Goal: Transaction & Acquisition: Subscribe to service/newsletter

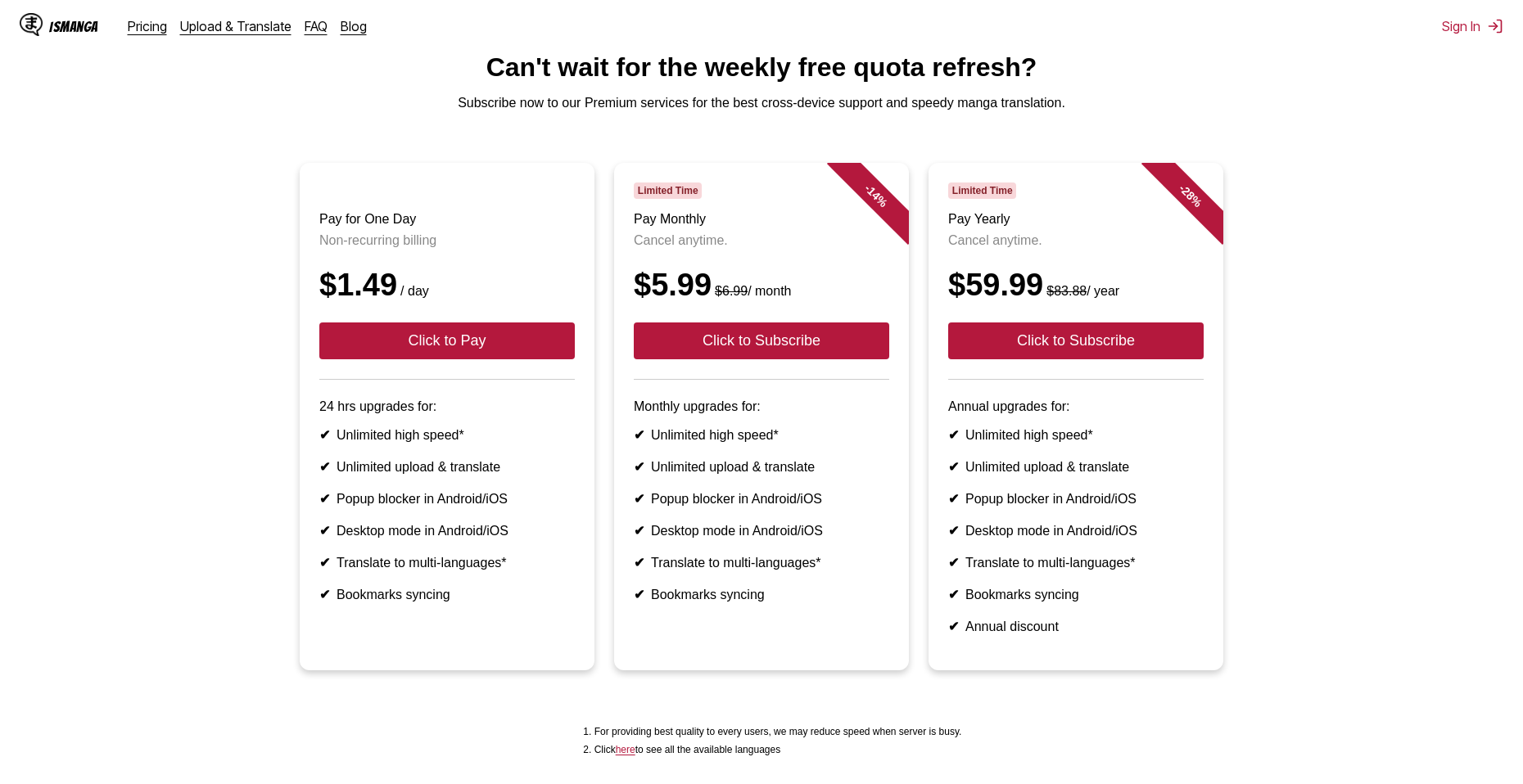
scroll to position [82, 0]
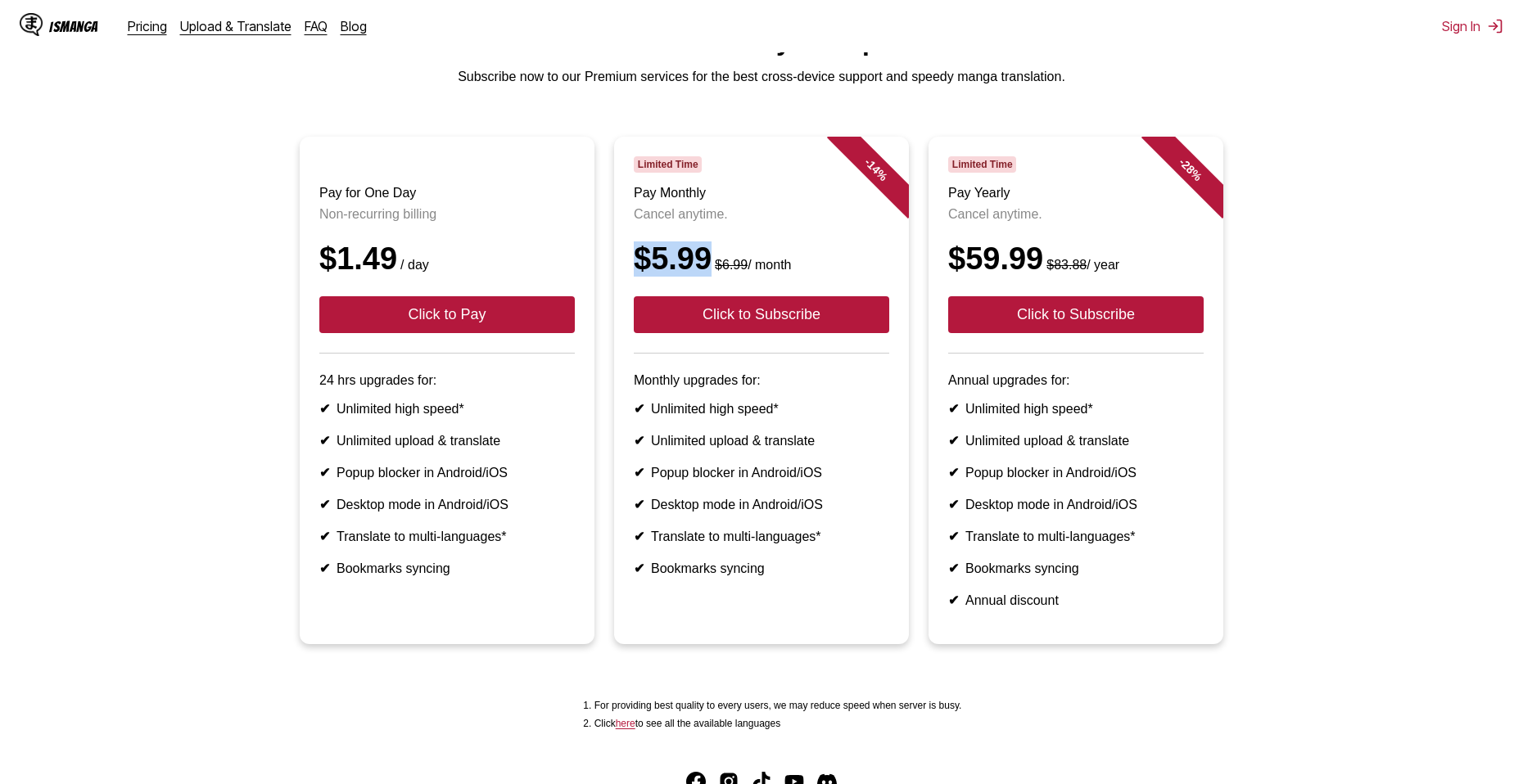
drag, startPoint x: 637, startPoint y: 276, endPoint x: 704, endPoint y: 290, distance: 68.4
click at [704, 276] on div "$5.99 $6.99 / month" at bounding box center [762, 259] width 256 height 35
click at [758, 258] on div "$5.99 $6.99 / month" at bounding box center [762, 259] width 256 height 35
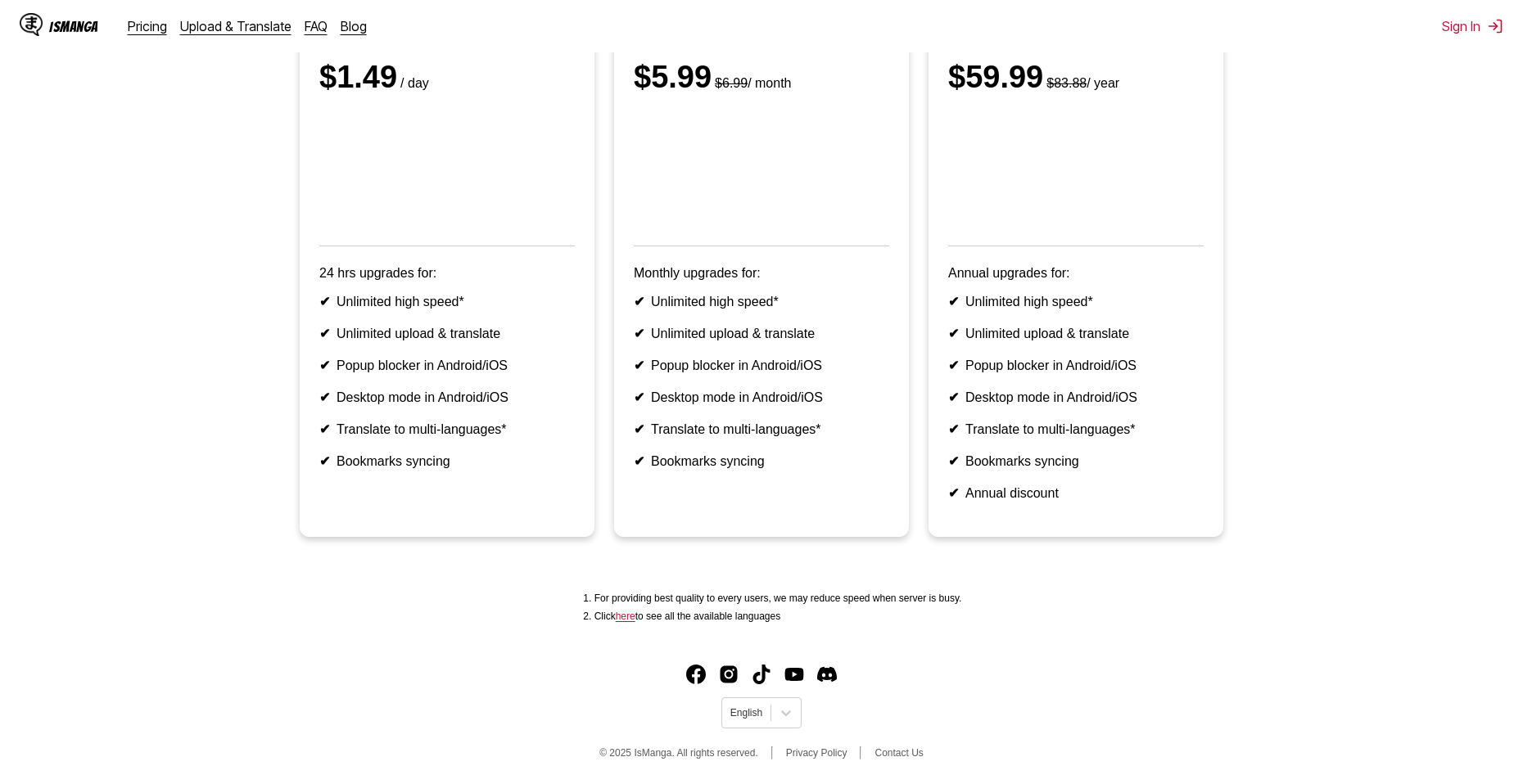
scroll to position [55, 0]
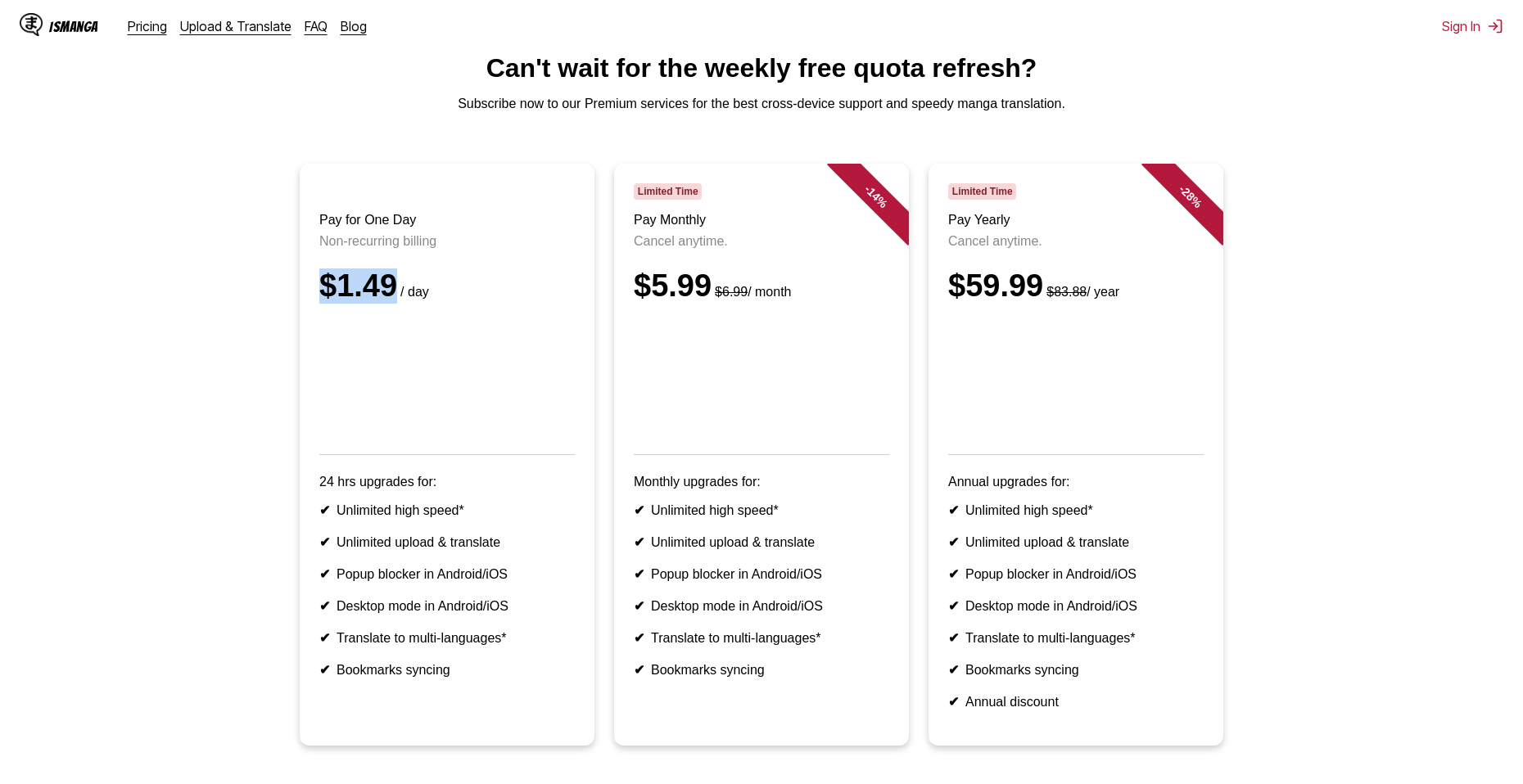
drag, startPoint x: 322, startPoint y: 309, endPoint x: 385, endPoint y: 314, distance: 63.2
click at [385, 314] on article "Pay for One Day Non-recurring billing $1.49 / day 24 hrs upgrades for: ✔ Unlimi…" at bounding box center [447, 455] width 295 height 582
click at [523, 304] on div "$1.49 / day" at bounding box center [447, 286] width 256 height 35
